Goal: Find specific page/section: Find specific page/section

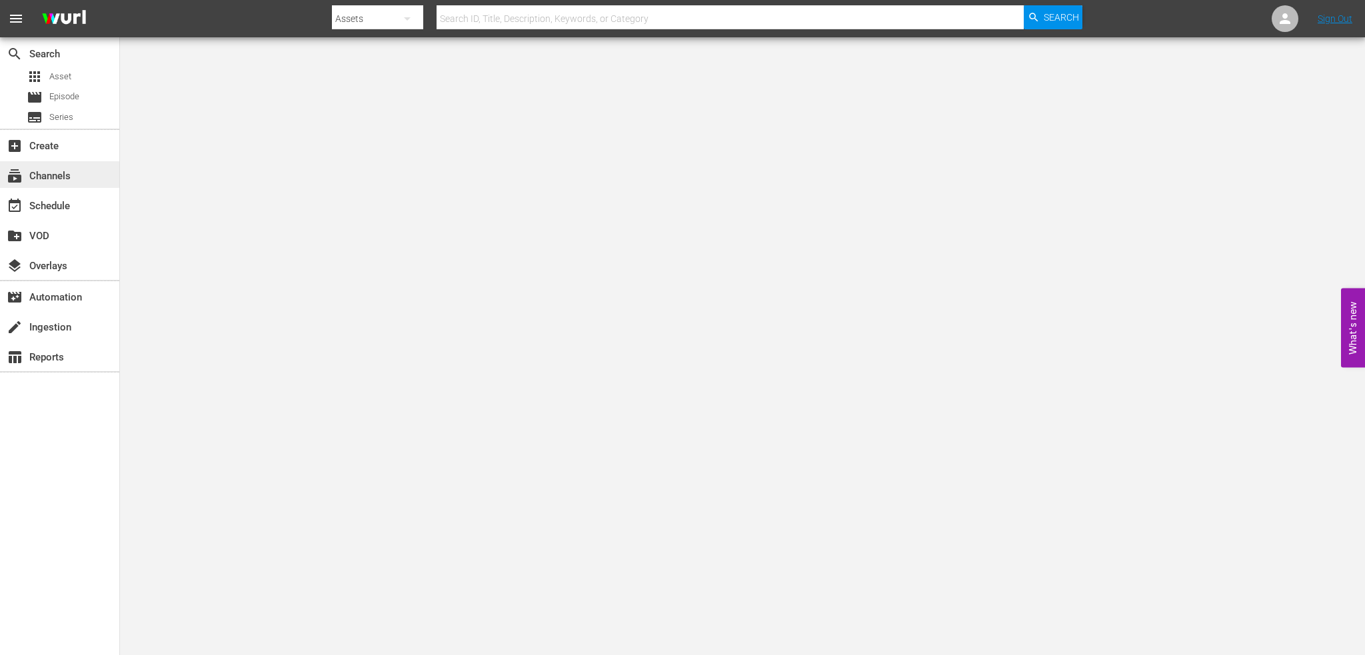
click at [83, 185] on div "subscriptions Channels" at bounding box center [59, 174] width 119 height 27
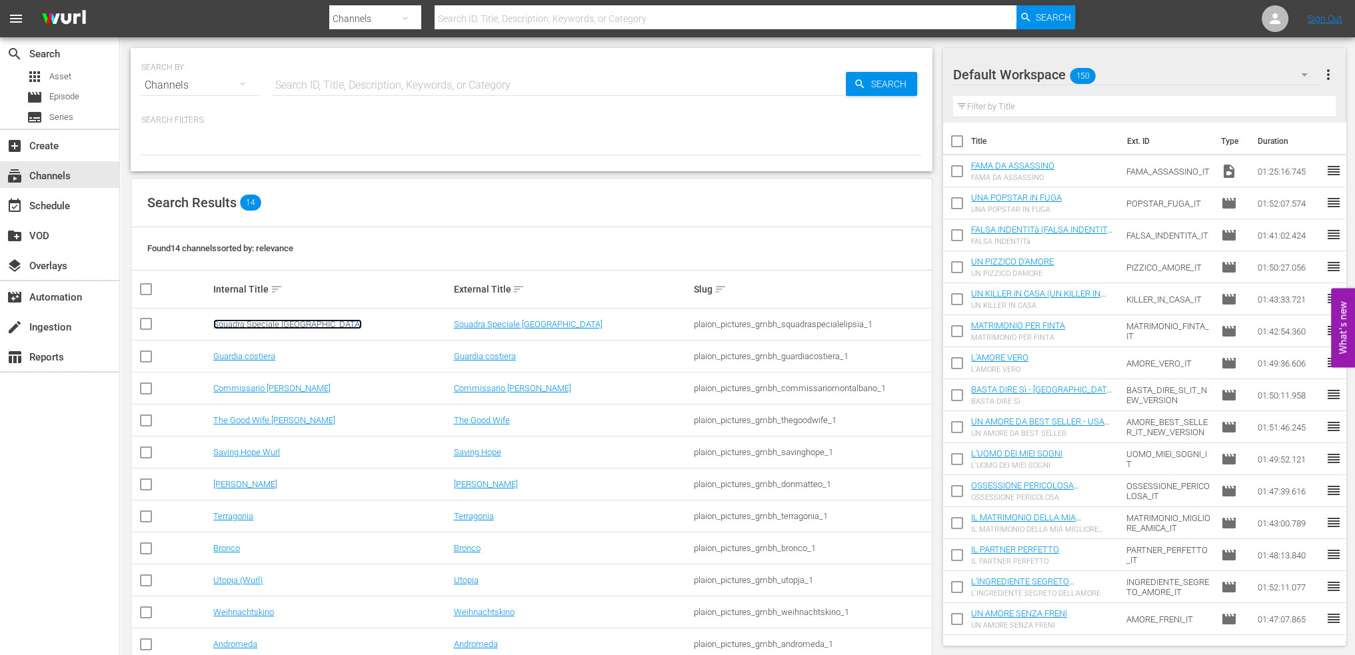
click at [286, 325] on link "Squadra Speciale [GEOGRAPHIC_DATA]" at bounding box center [287, 324] width 149 height 10
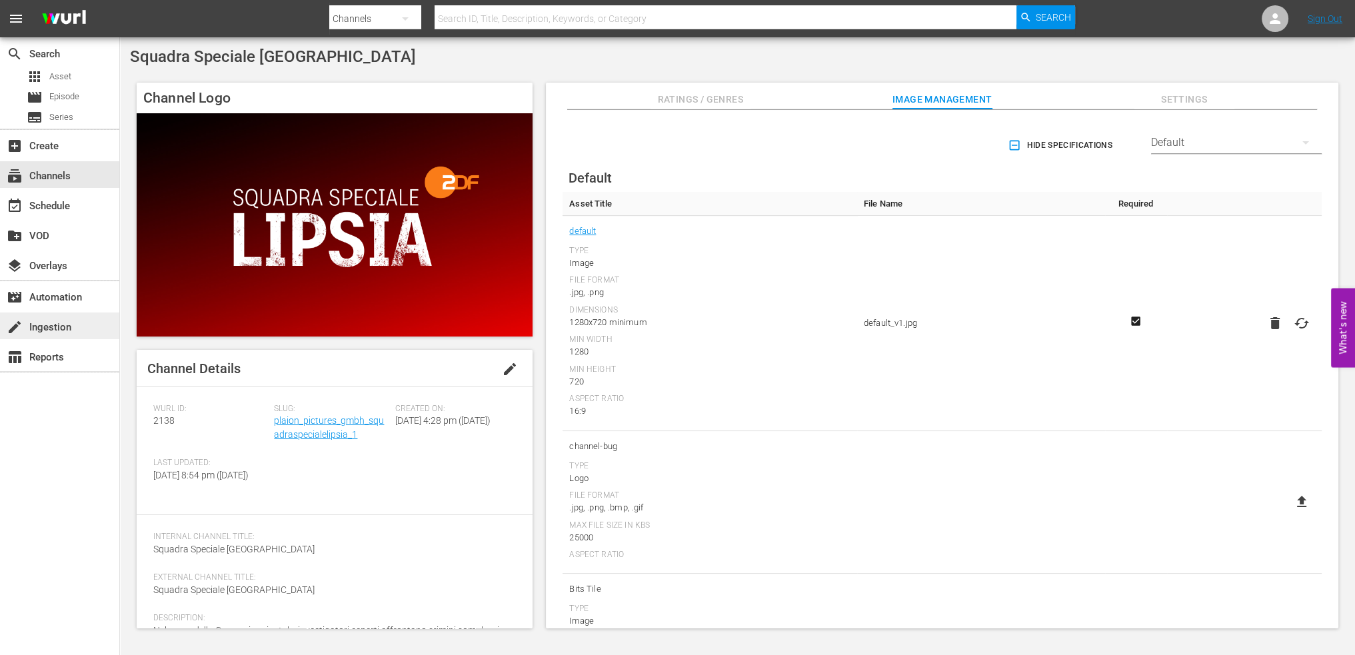
click at [79, 327] on div "create Ingestion" at bounding box center [59, 326] width 119 height 27
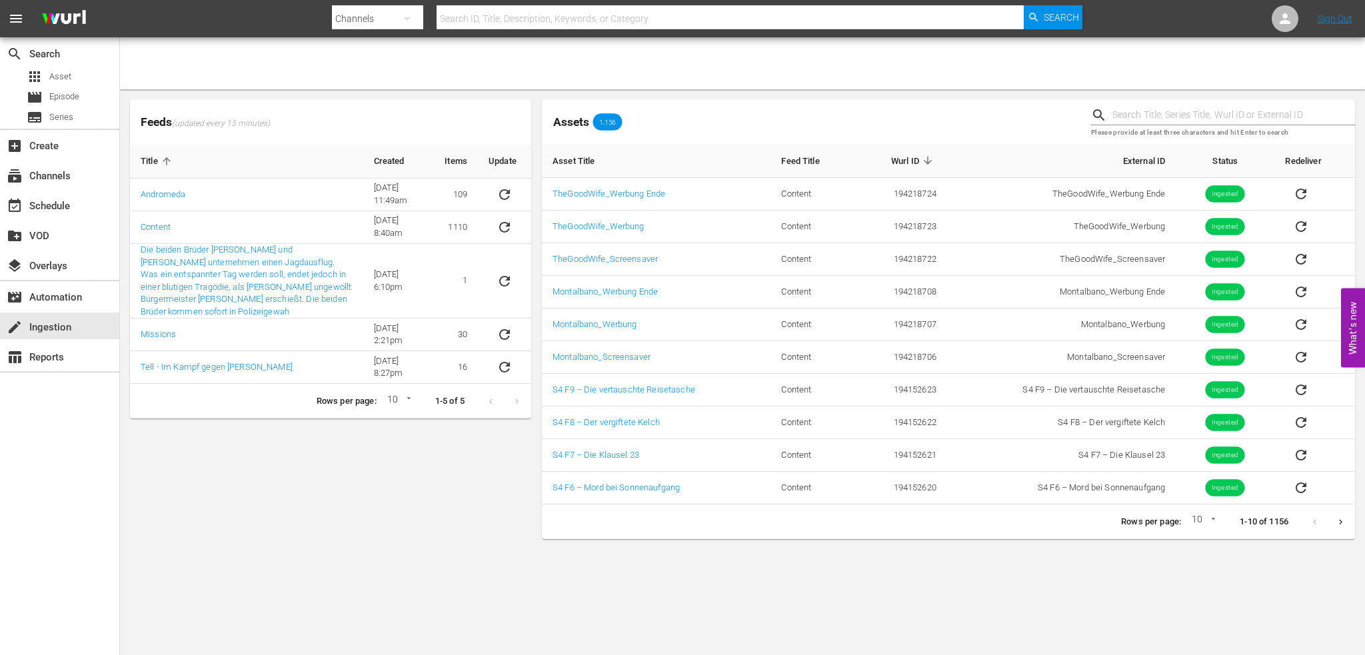
click at [1339, 522] on icon "Next page" at bounding box center [1341, 522] width 10 height 10
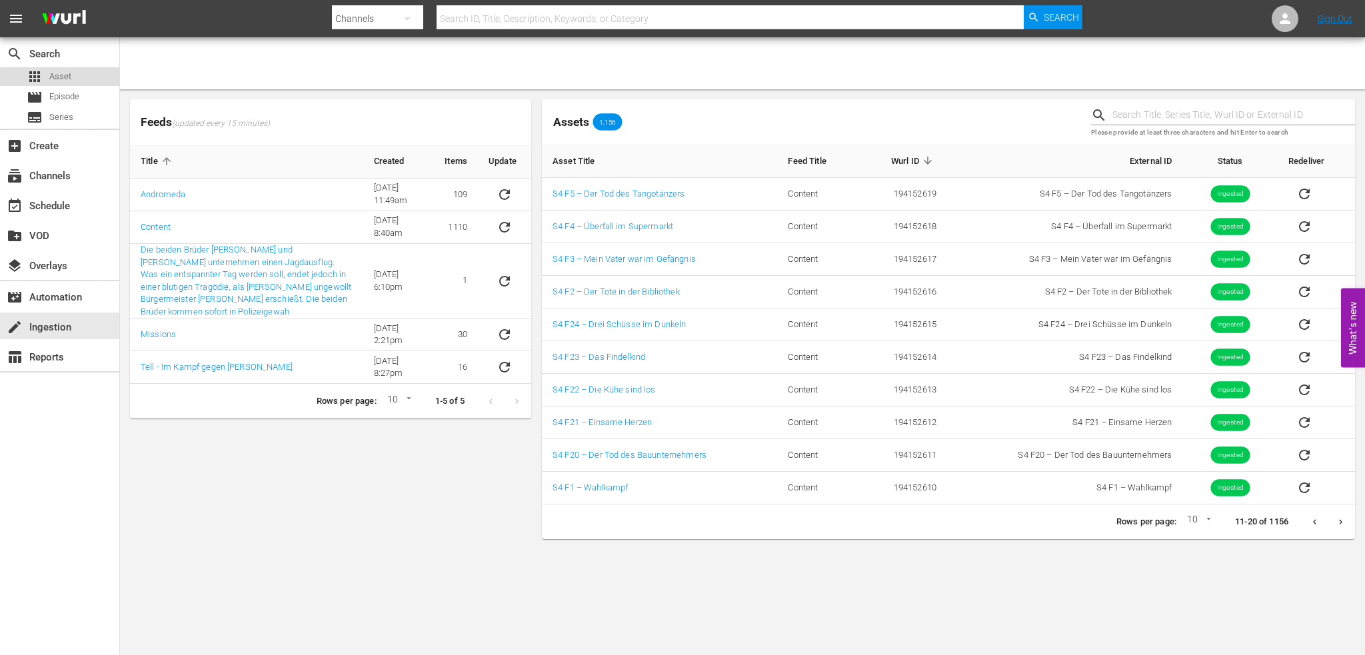
click at [67, 82] on span "Asset" at bounding box center [60, 76] width 22 height 13
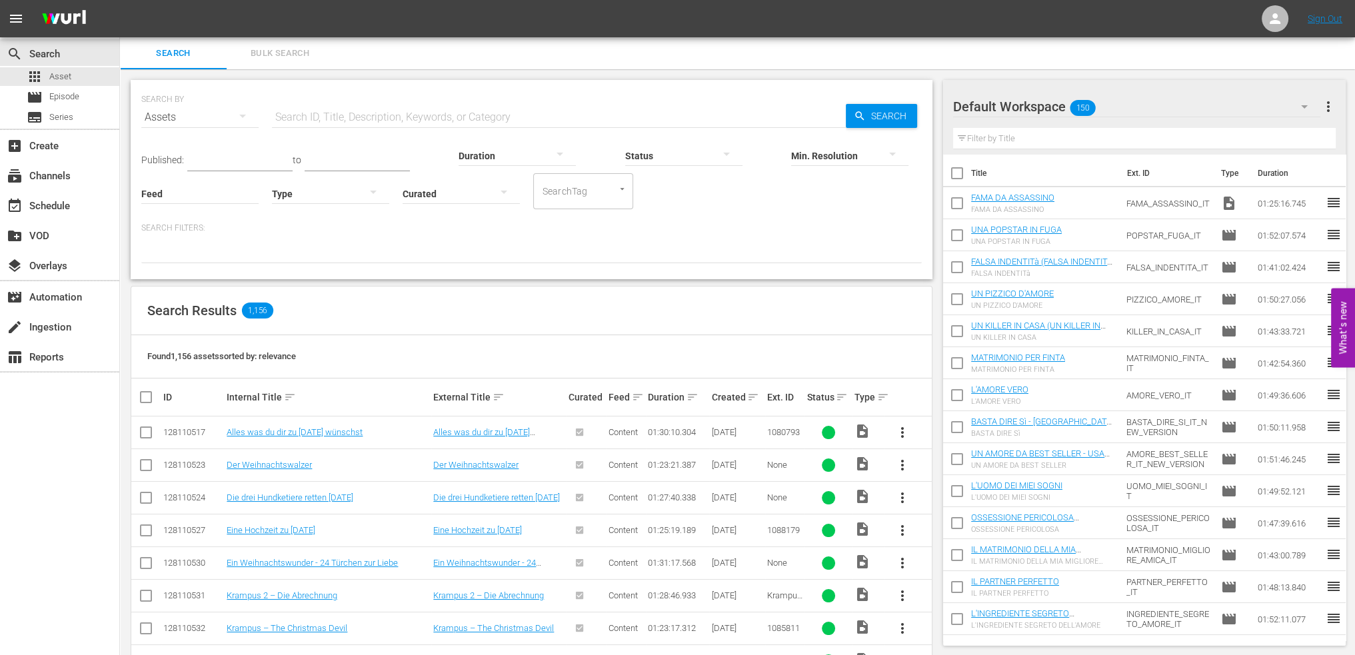
click at [473, 207] on div at bounding box center [461, 193] width 117 height 37
click at [469, 213] on div "Uncurated" at bounding box center [461, 213] width 117 height 21
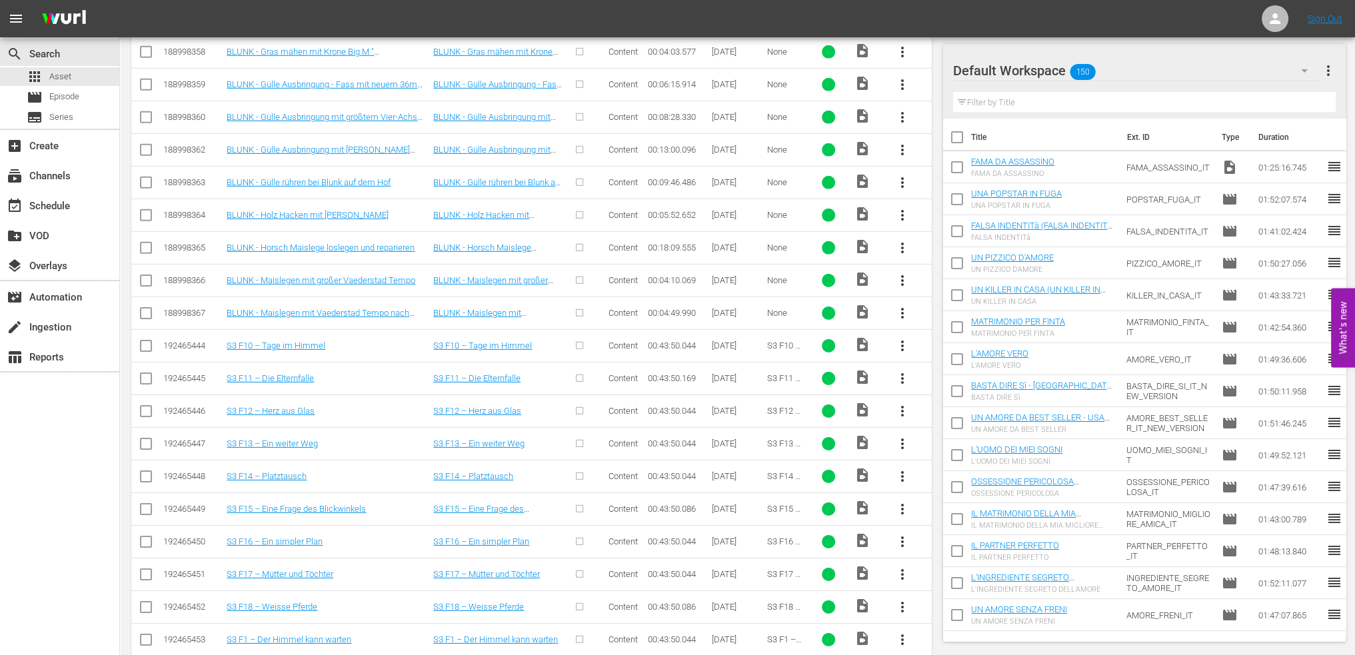
scroll to position [6323, 0]
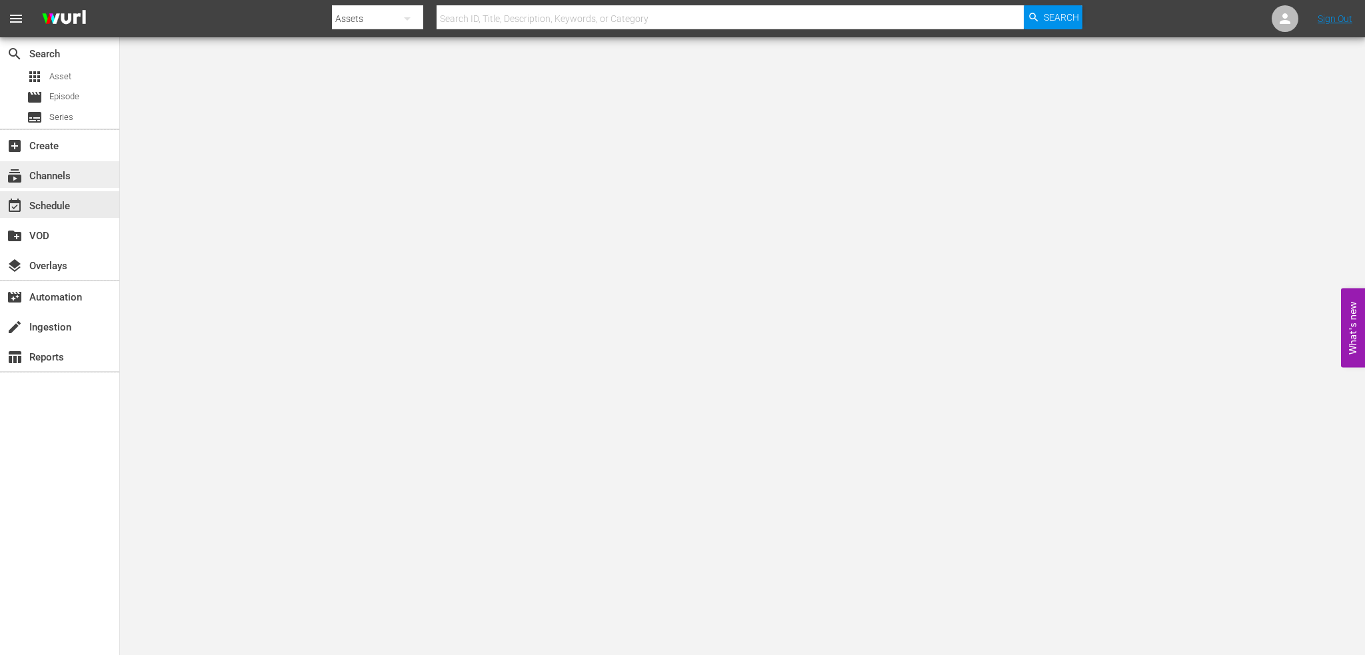
click at [58, 180] on div "subscriptions Channels" at bounding box center [37, 174] width 75 height 12
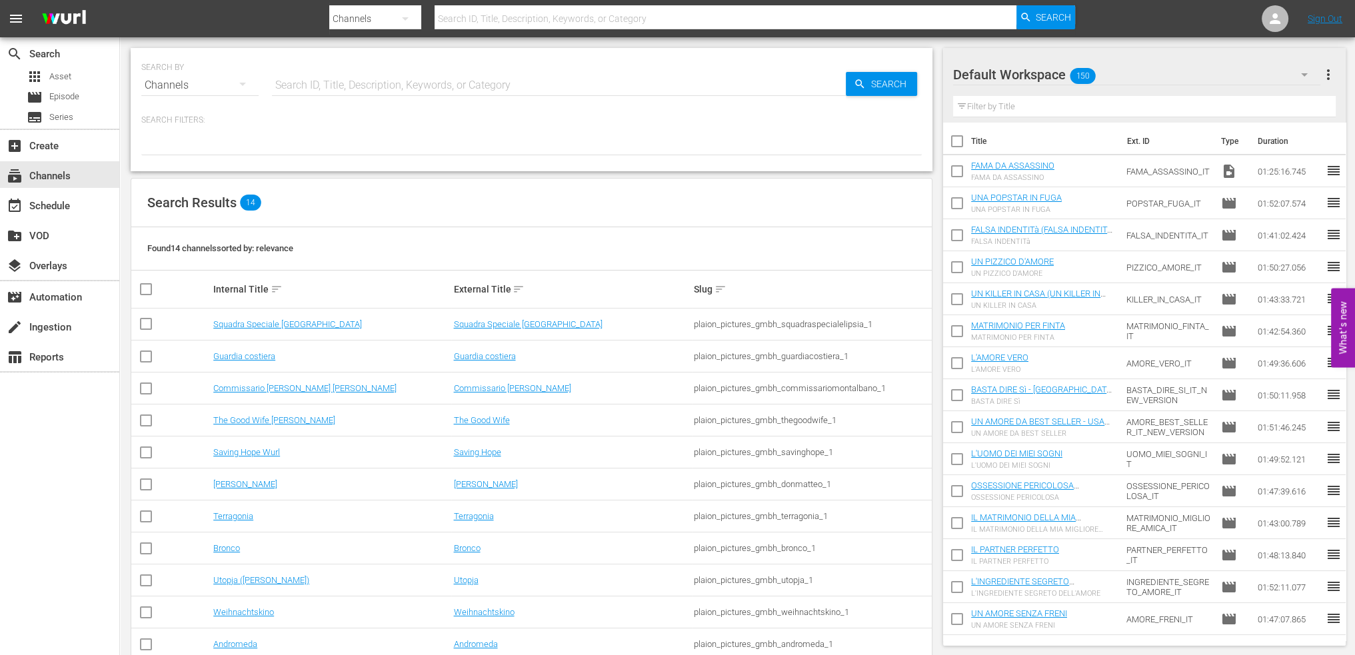
click at [277, 331] on td "Squadra Speciale [GEOGRAPHIC_DATA]" at bounding box center [331, 325] width 240 height 32
click at [277, 325] on link "Squadra Speciale [GEOGRAPHIC_DATA]" at bounding box center [287, 324] width 149 height 10
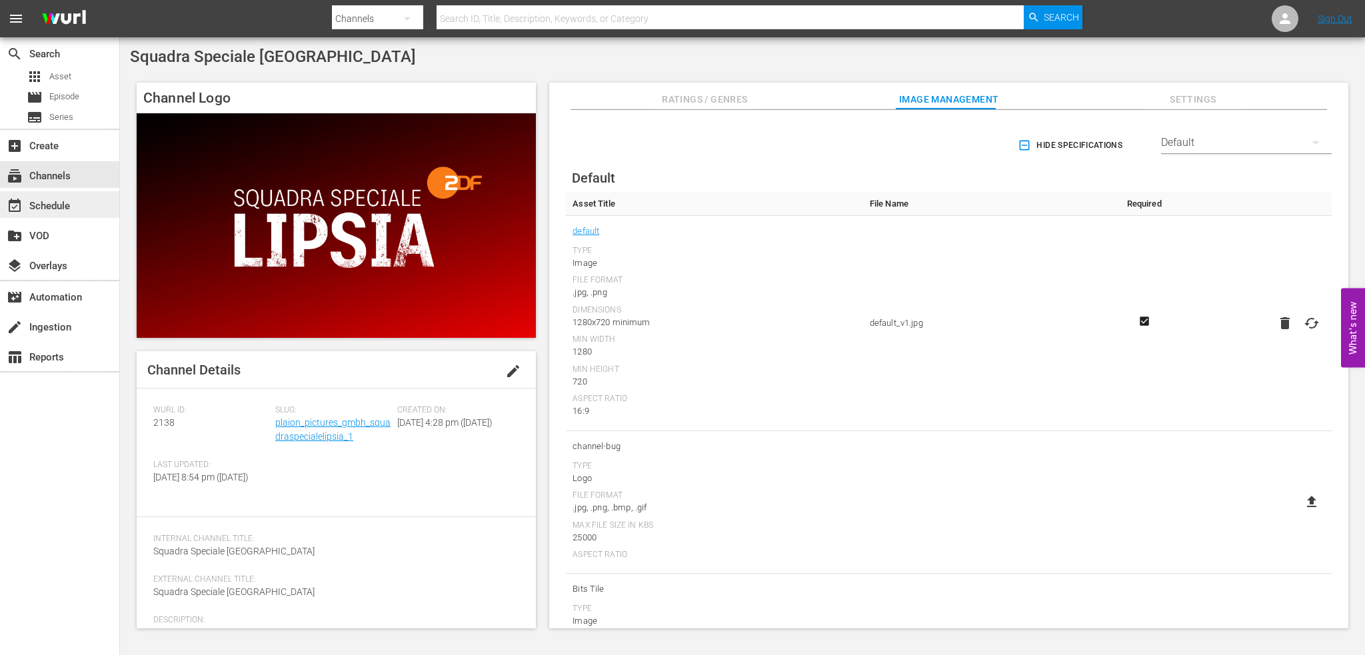
click at [73, 203] on div "event_available Schedule" at bounding box center [37, 204] width 75 height 12
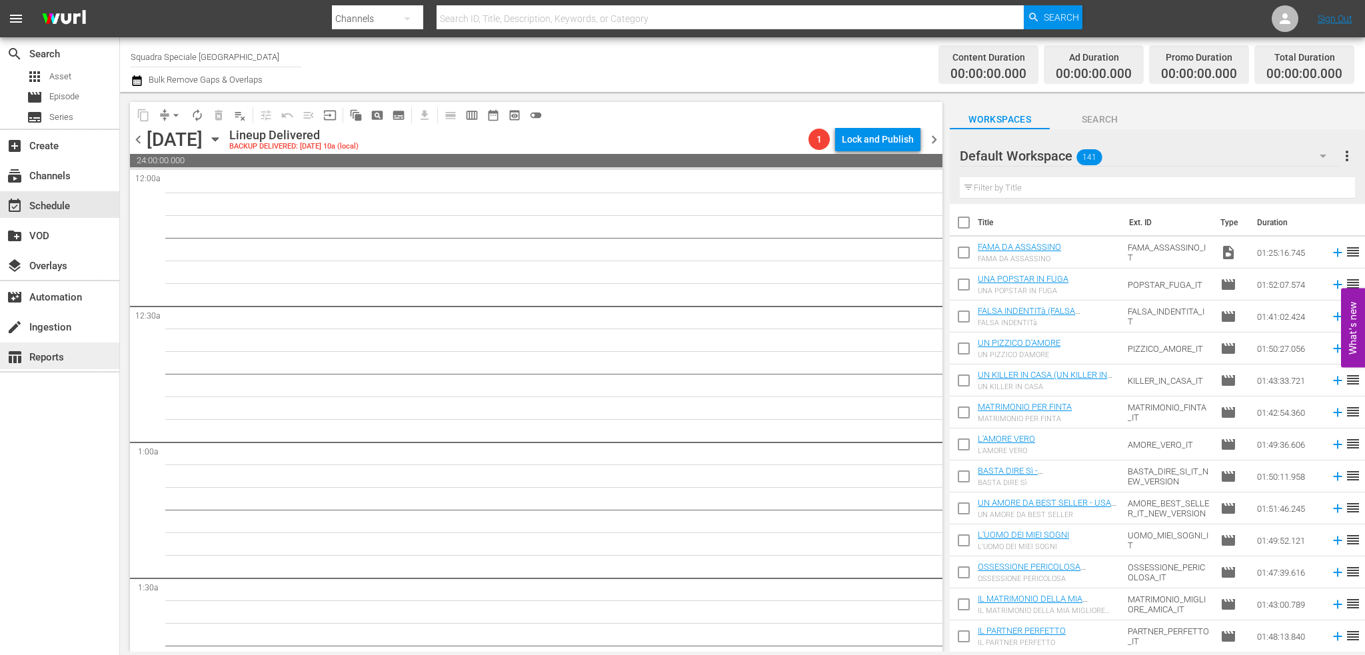
click at [61, 347] on div "table_chart Reports" at bounding box center [59, 356] width 119 height 27
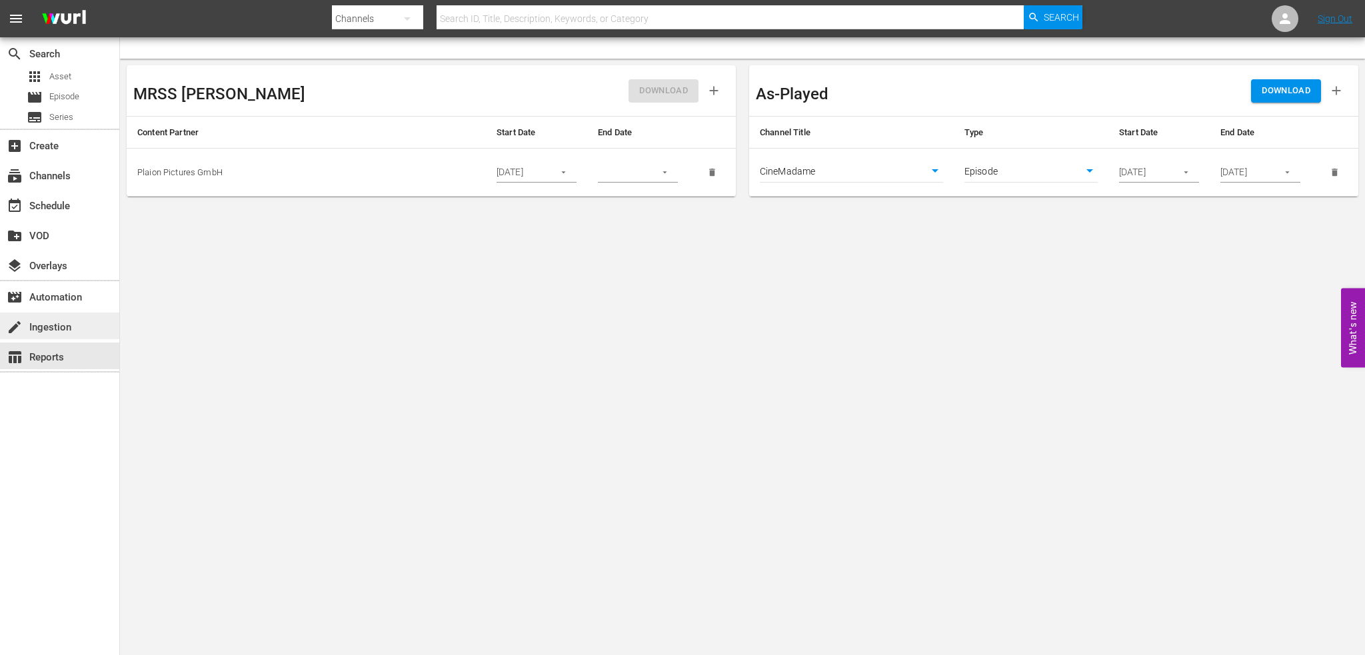
click at [63, 329] on div "create Ingestion" at bounding box center [37, 325] width 75 height 12
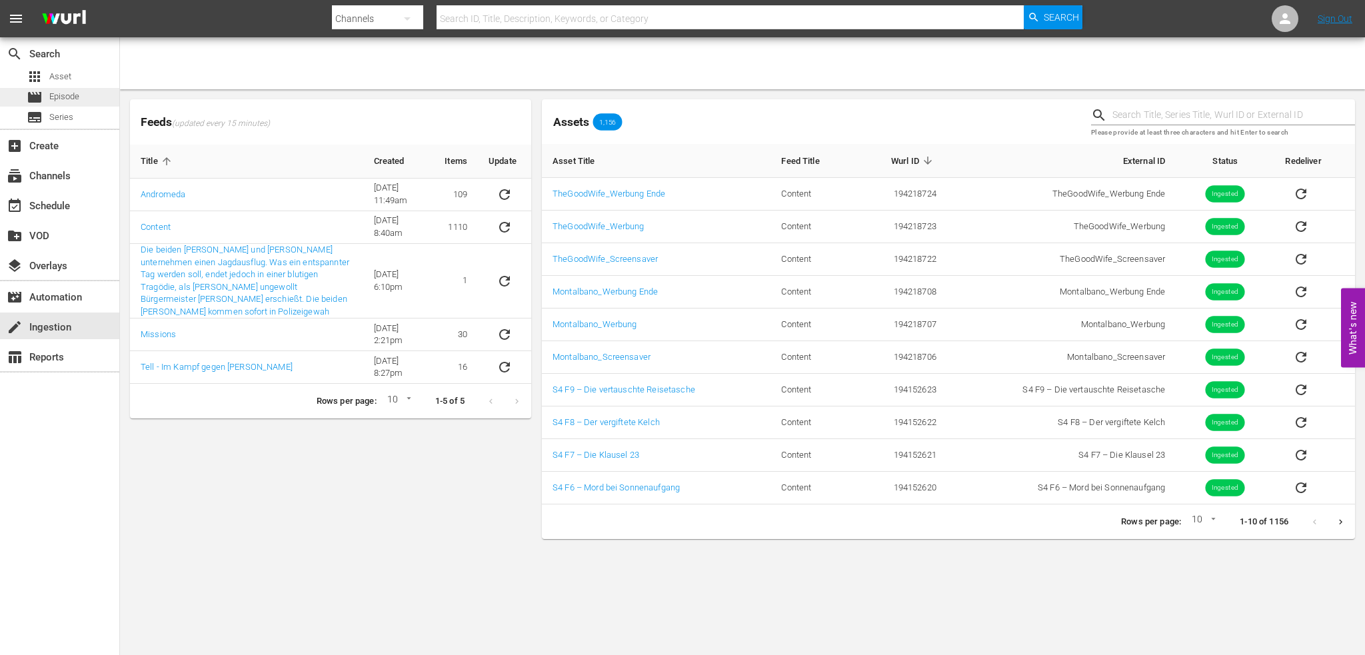
click at [57, 92] on span "Episode" at bounding box center [64, 96] width 30 height 13
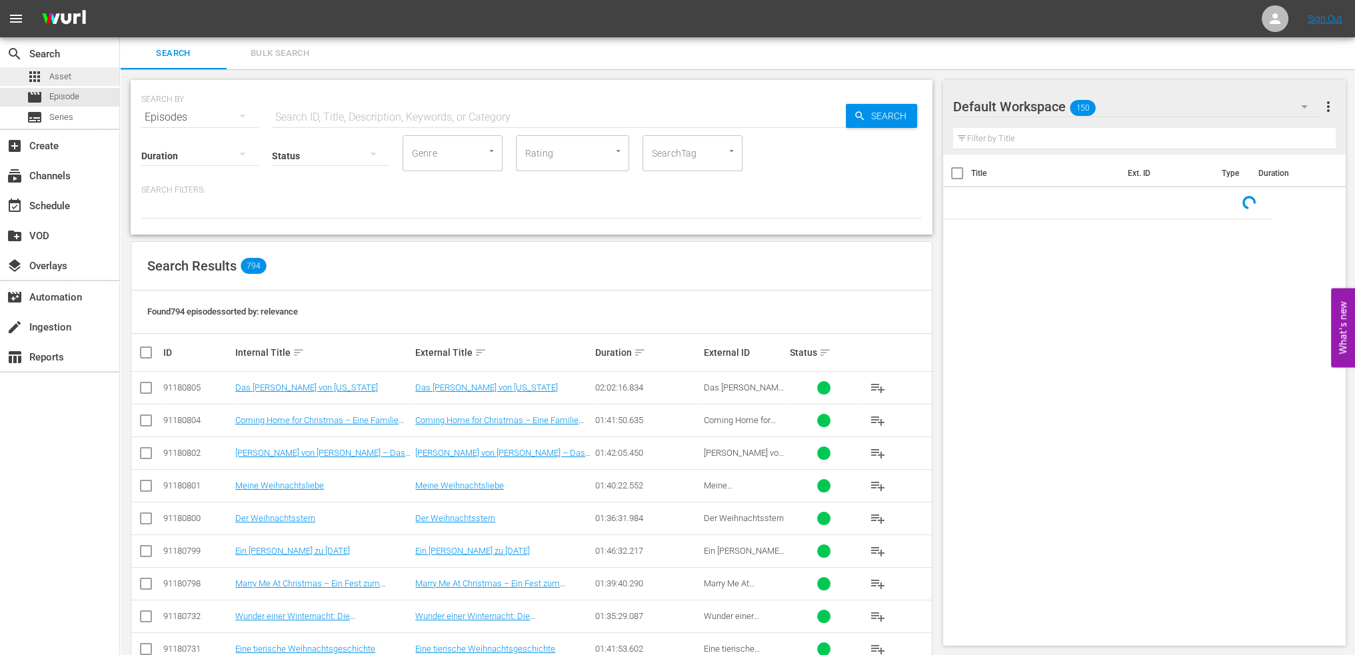
click at [53, 73] on span "Asset" at bounding box center [60, 76] width 22 height 13
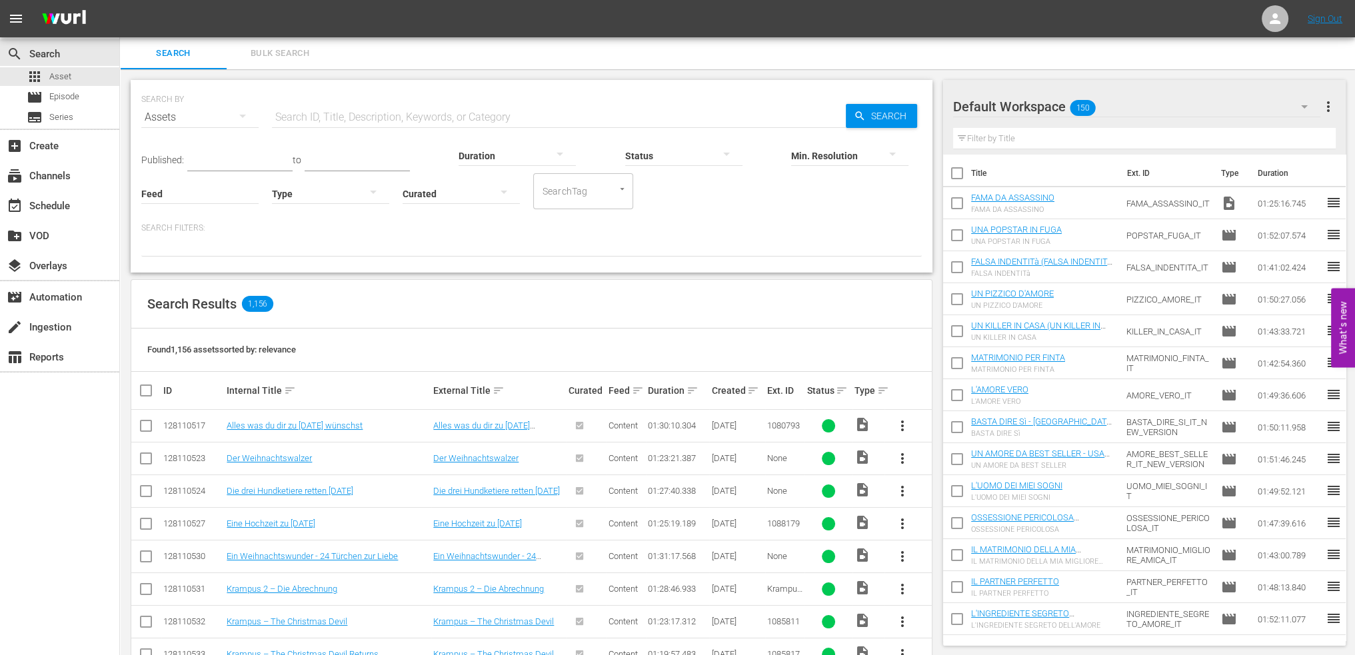
click at [479, 199] on div at bounding box center [461, 193] width 117 height 37
click at [467, 208] on div "Uncurated" at bounding box center [461, 213] width 117 height 21
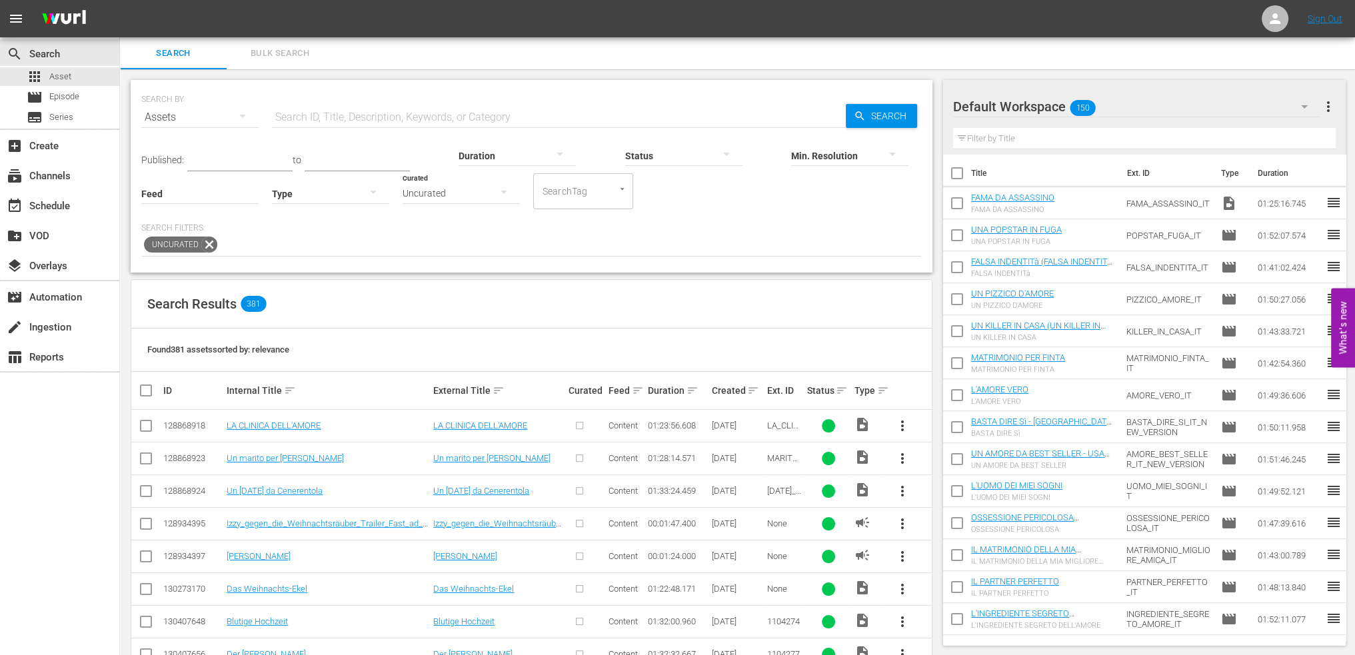
click at [431, 117] on input "text" at bounding box center [559, 117] width 574 height 32
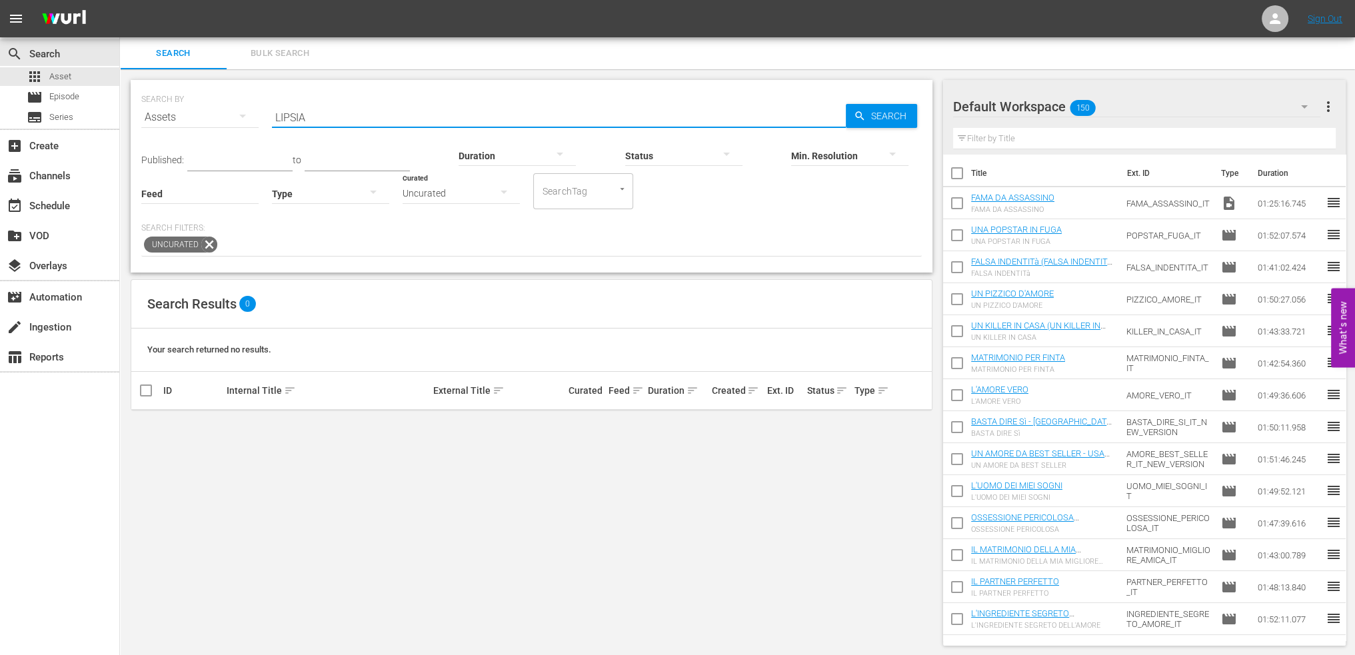
click at [431, 117] on input "LIPSIA" at bounding box center [559, 117] width 574 height 32
click at [214, 242] on div "Uncurated" at bounding box center [531, 245] width 781 height 23
click at [211, 245] on icon at bounding box center [209, 244] width 17 height 17
click at [373, 111] on input "LIPSIA" at bounding box center [559, 117] width 574 height 32
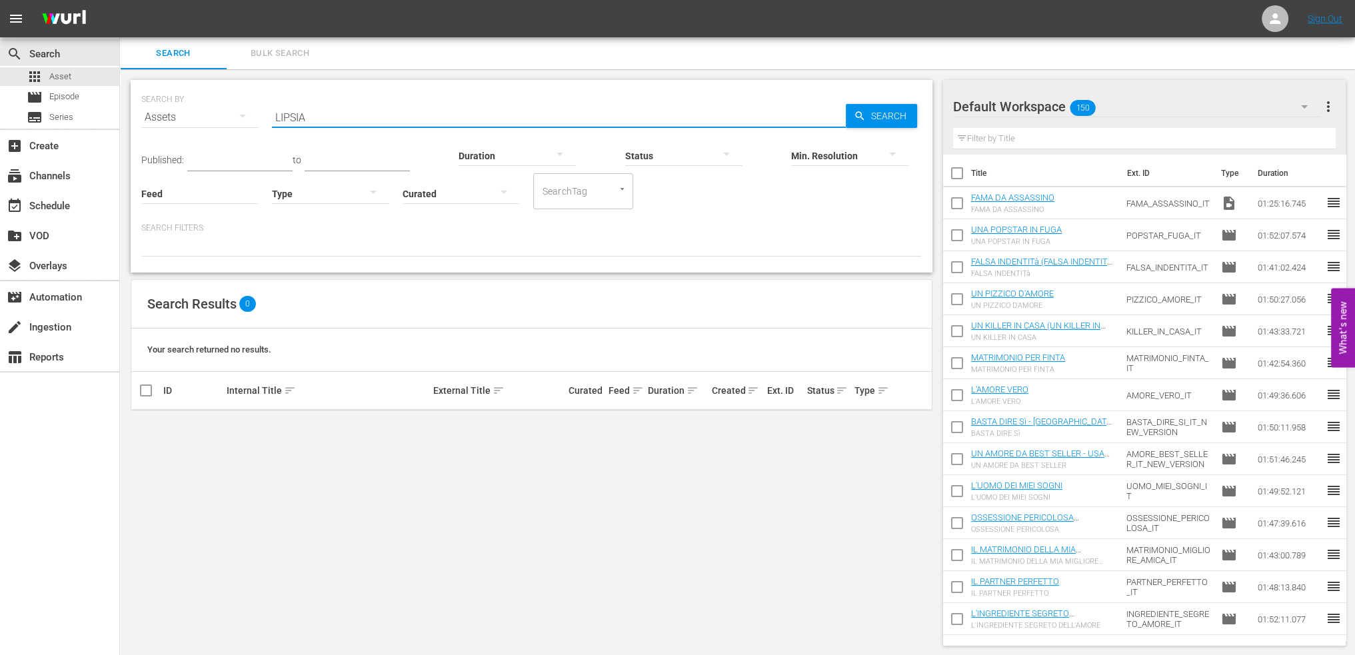
click at [373, 111] on input "LIPSIA" at bounding box center [559, 117] width 574 height 32
type input "GUARDIA"
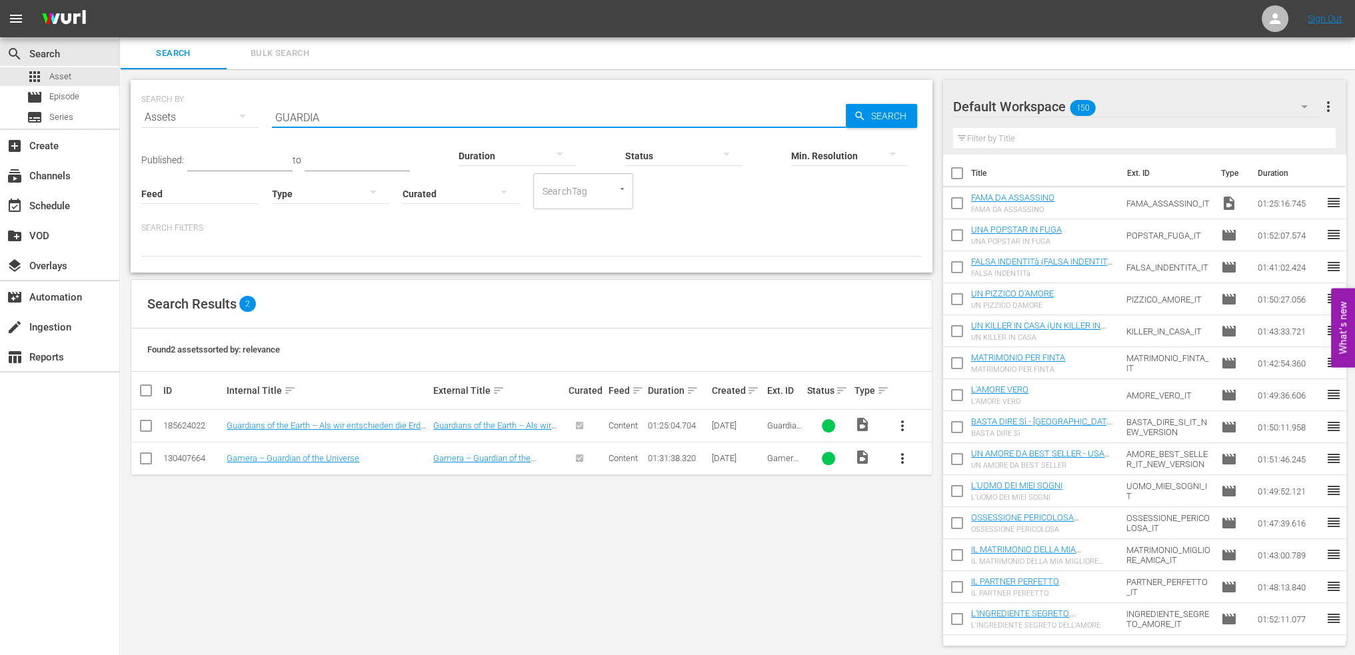
click at [373, 111] on input "GUARDIA" at bounding box center [559, 117] width 574 height 32
